Goal: Navigation & Orientation: Go to known website

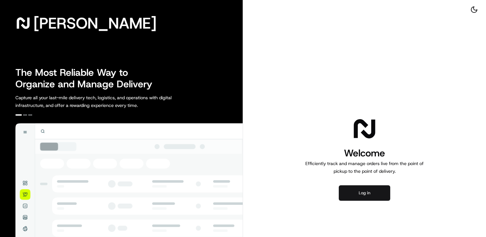
click at [378, 192] on button "Log in" at bounding box center [364, 193] width 51 height 15
